Goal: Task Accomplishment & Management: Complete application form

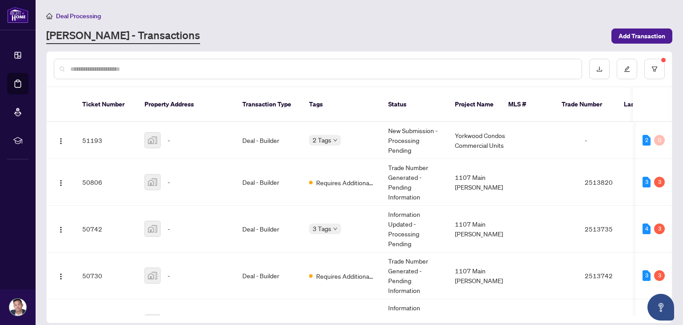
click at [128, 74] on div at bounding box center [318, 69] width 528 height 20
click at [659, 65] on button "button" at bounding box center [655, 69] width 20 height 20
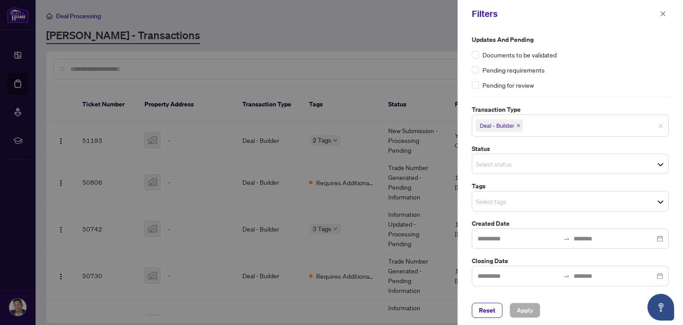
click at [518, 125] on icon "close" at bounding box center [519, 126] width 4 height 4
click at [522, 314] on span "Apply" at bounding box center [525, 310] width 16 height 14
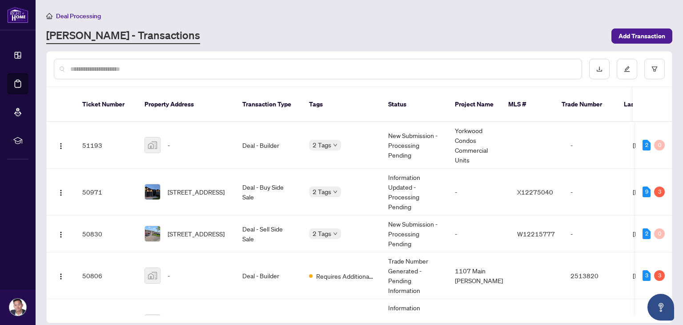
click at [129, 71] on input "text" at bounding box center [322, 69] width 504 height 10
type input "******"
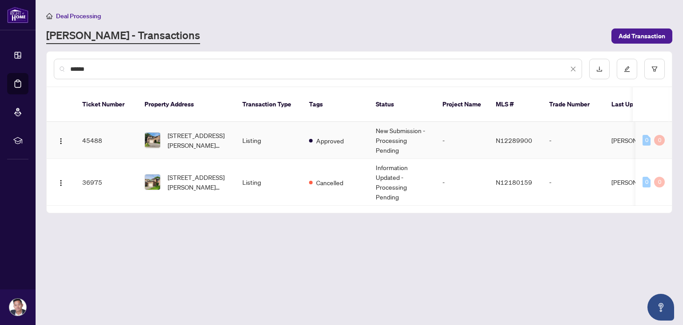
click at [192, 130] on span "[STREET_ADDRESS][PERSON_NAME][PERSON_NAME]" at bounding box center [198, 140] width 60 height 20
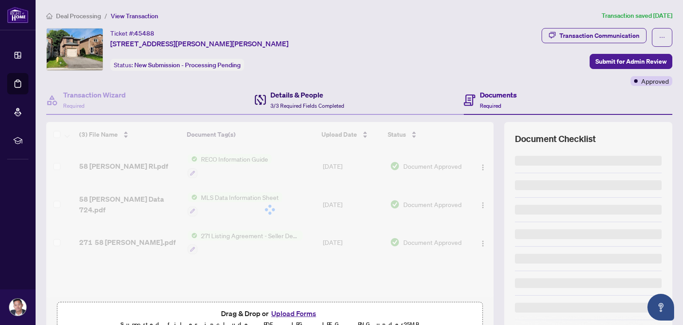
click at [298, 96] on h4 "Details & People" at bounding box center [307, 94] width 74 height 11
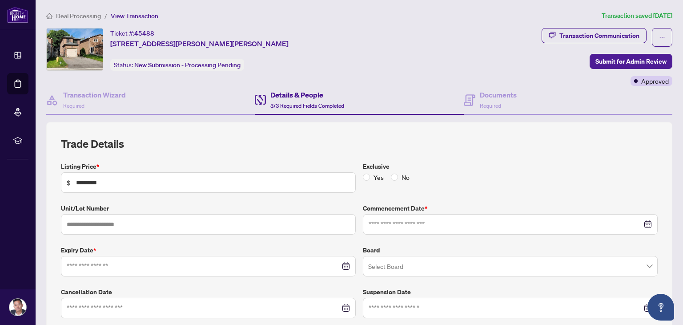
type input "**********"
click at [507, 106] on div "Documents Required" at bounding box center [498, 99] width 37 height 21
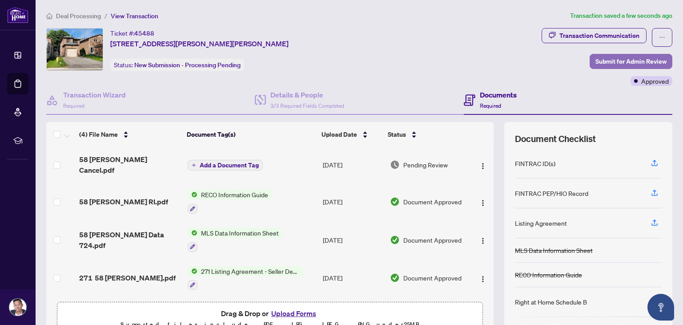
click at [645, 64] on span "Submit for Admin Review" at bounding box center [631, 61] width 71 height 14
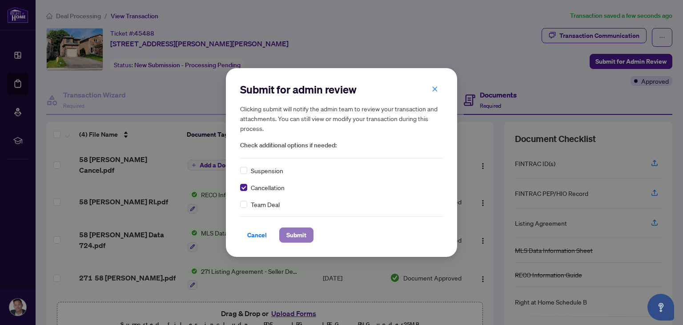
click at [294, 238] on span "Submit" at bounding box center [296, 235] width 20 height 14
